Goal: Navigation & Orientation: Find specific page/section

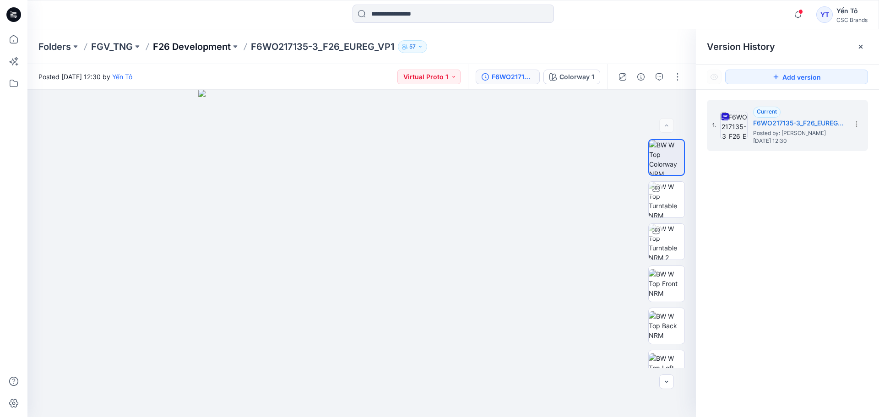
click at [190, 47] on p "F26 Development" at bounding box center [192, 46] width 78 height 13
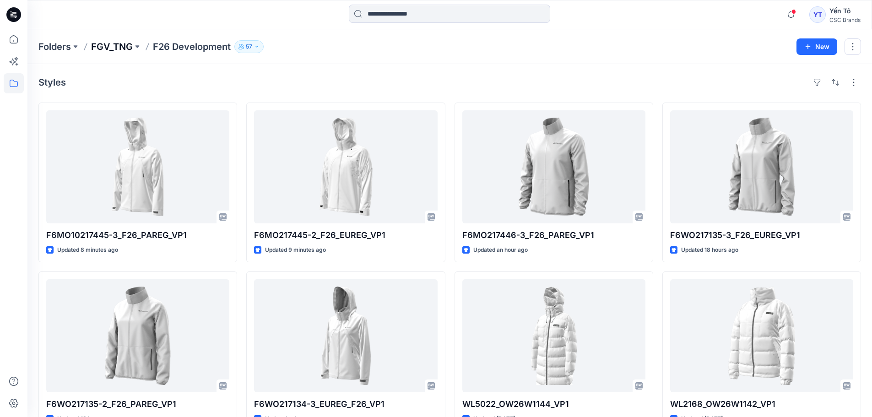
click at [122, 47] on p "FGV_TNG" at bounding box center [112, 46] width 42 height 13
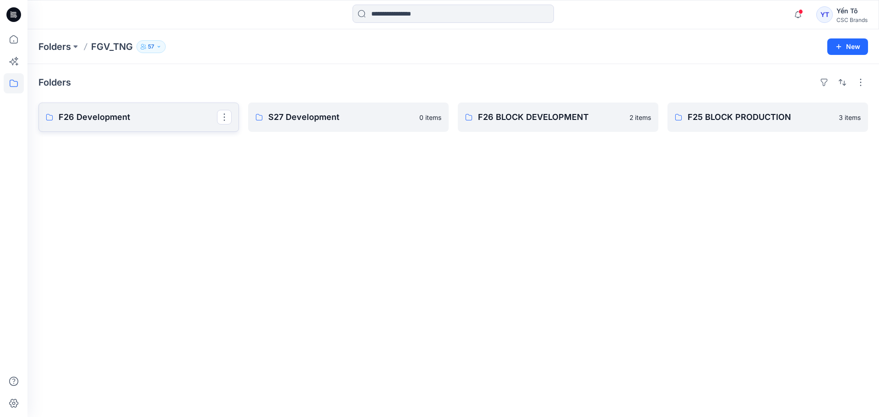
click at [174, 113] on p "F26 Development" at bounding box center [138, 117] width 158 height 13
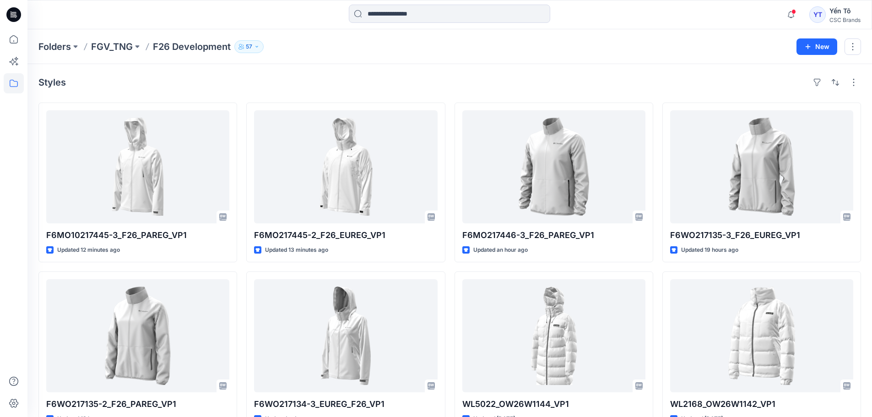
click at [848, 20] on div "CSC Brands" at bounding box center [844, 19] width 31 height 7
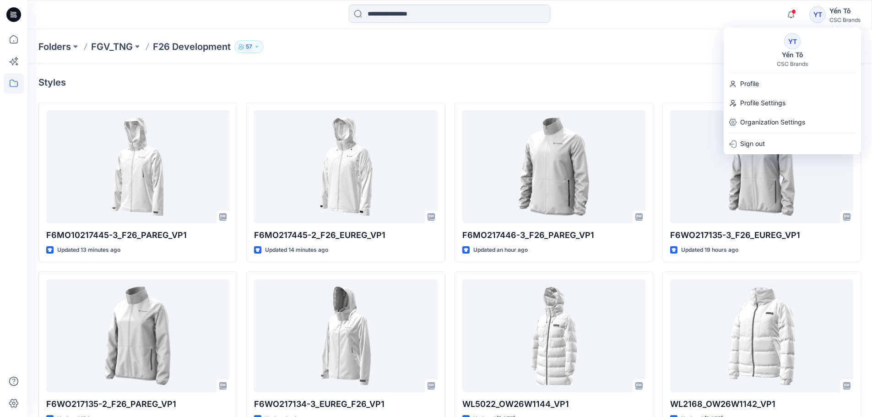
click at [577, 76] on div "Styles" at bounding box center [449, 82] width 822 height 15
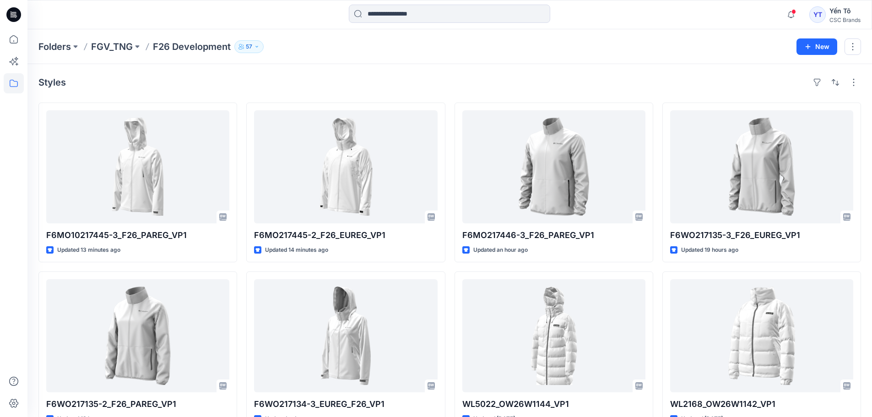
click at [846, 8] on div "Yến Tô" at bounding box center [844, 10] width 31 height 11
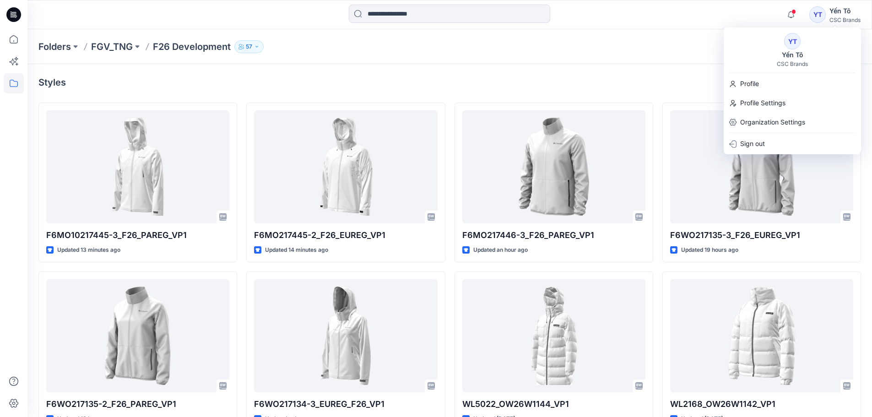
click at [599, 86] on div "Styles" at bounding box center [449, 82] width 822 height 15
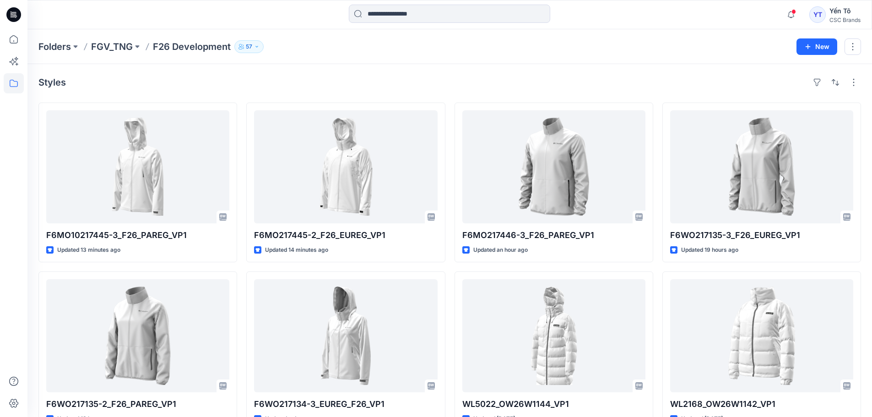
click at [826, 15] on div "YT Yến Tô CSC Brands" at bounding box center [834, 14] width 51 height 18
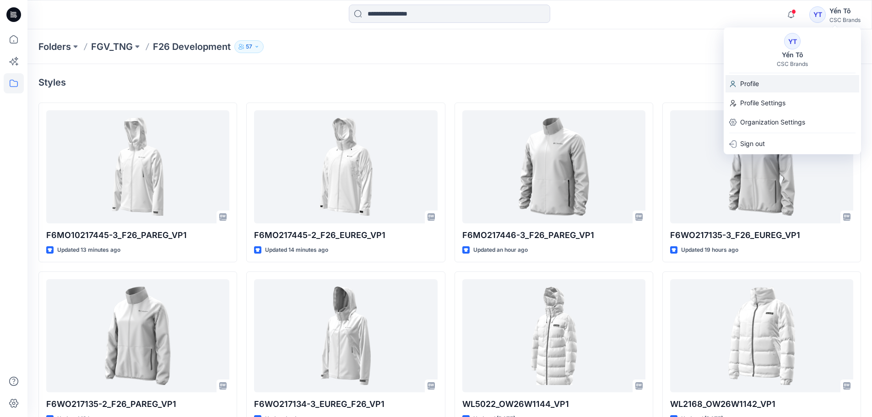
click at [757, 88] on p "Profile" at bounding box center [749, 83] width 19 height 17
